Goal: Transaction & Acquisition: Purchase product/service

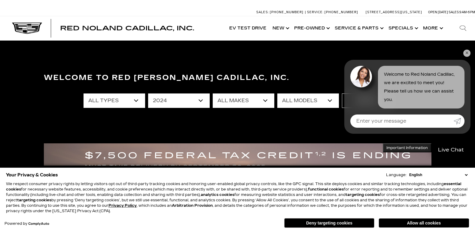
select select "2024"
click at [213, 94] on select "All Makes Cadillac Chevrolet Mercedes-Benz Volvo" at bounding box center [244, 101] width 62 height 14
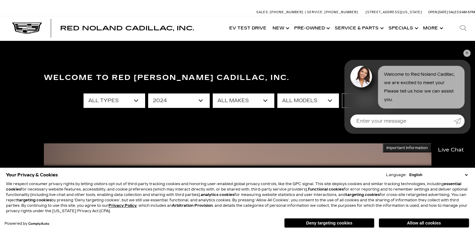
click at [265, 102] on select "All Makes Cadillac Chevrolet Mercedes-Benz Volvo" at bounding box center [244, 101] width 62 height 14
click at [265, 100] on select "All Makes Cadillac Chevrolet Mercedes-Benz Volvo" at bounding box center [244, 101] width 62 height 14
select select "Cadillac"
click option "Cadillac" at bounding box center [0, 0] width 0 height 0
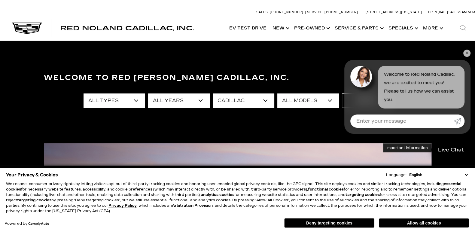
click at [278, 94] on select "All Models CT4 CT5 Escalade XT4 XT6" at bounding box center [309, 101] width 62 height 14
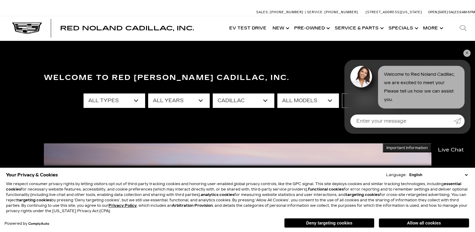
click at [148, 94] on select "All Years 2024" at bounding box center [179, 101] width 62 height 14
select select "Filter by year"
click option "All Years" at bounding box center [0, 0] width 0 height 0
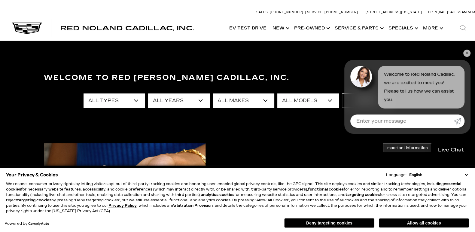
click at [278, 94] on select "All Models CT4 CT5 DTS Escalade Escalade ESV ESCALADE IQ ESCALADE IQL LYRIQ OPT…" at bounding box center [309, 101] width 62 height 14
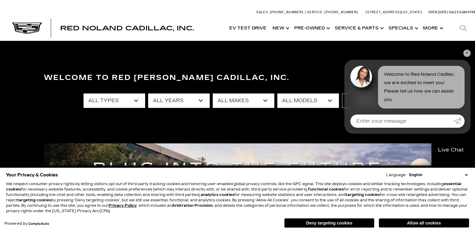
select select "LYRIQ"
click option "LYRIQ" at bounding box center [0, 0] width 0 height 0
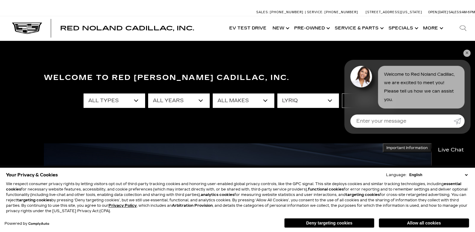
click at [466, 52] on link "✕" at bounding box center [467, 53] width 7 height 7
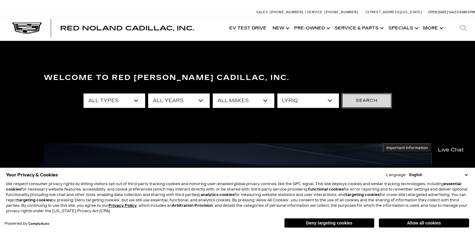
drag, startPoint x: 365, startPoint y: 100, endPoint x: 391, endPoint y: 108, distance: 26.9
click at [365, 100] on button "Search" at bounding box center [367, 101] width 50 height 14
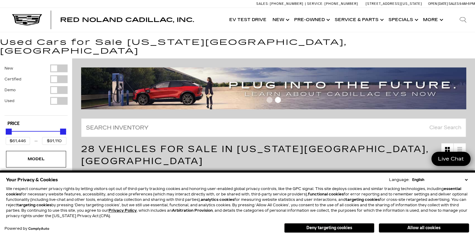
drag, startPoint x: 431, startPoint y: 228, endPoint x: 439, endPoint y: 224, distance: 8.6
click at [431, 227] on button "Allow all cookies" at bounding box center [424, 227] width 90 height 9
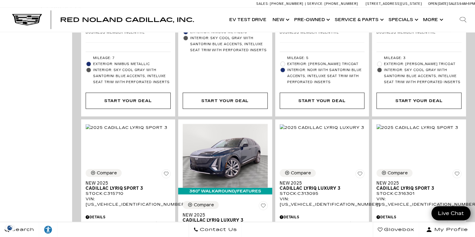
scroll to position [1301, 0]
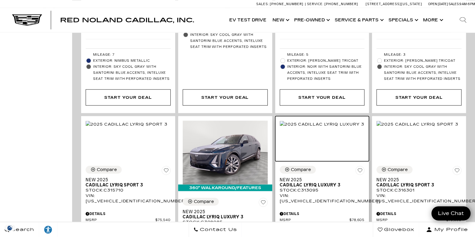
click at [320, 121] on img at bounding box center [322, 124] width 84 height 7
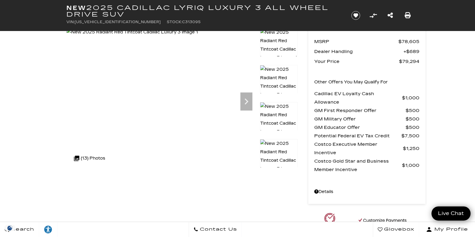
scroll to position [17, 0]
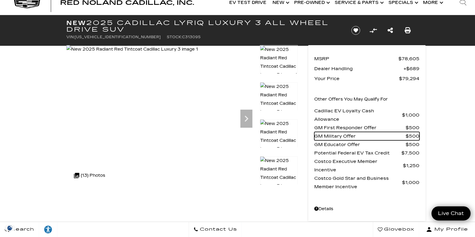
click at [341, 133] on span "GM Military Offer" at bounding box center [360, 136] width 91 height 8
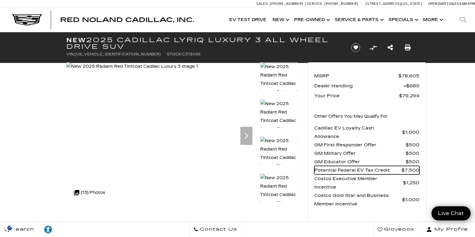
click at [373, 169] on span "Potential Federal EV Tax Credit" at bounding box center [358, 170] width 87 height 8
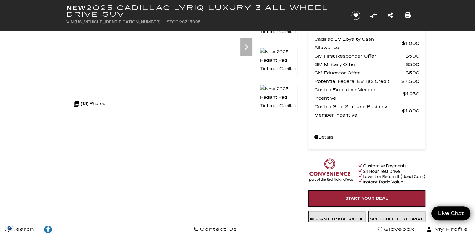
scroll to position [84, 0]
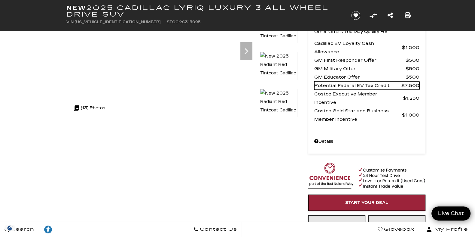
click at [410, 82] on span "$7,500" at bounding box center [411, 85] width 18 height 8
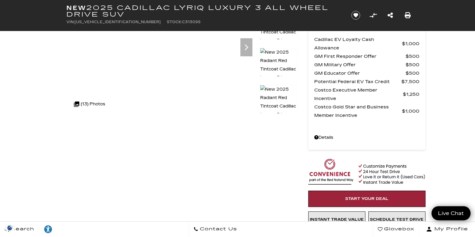
scroll to position [55, 0]
